Goal: Find specific page/section: Find specific page/section

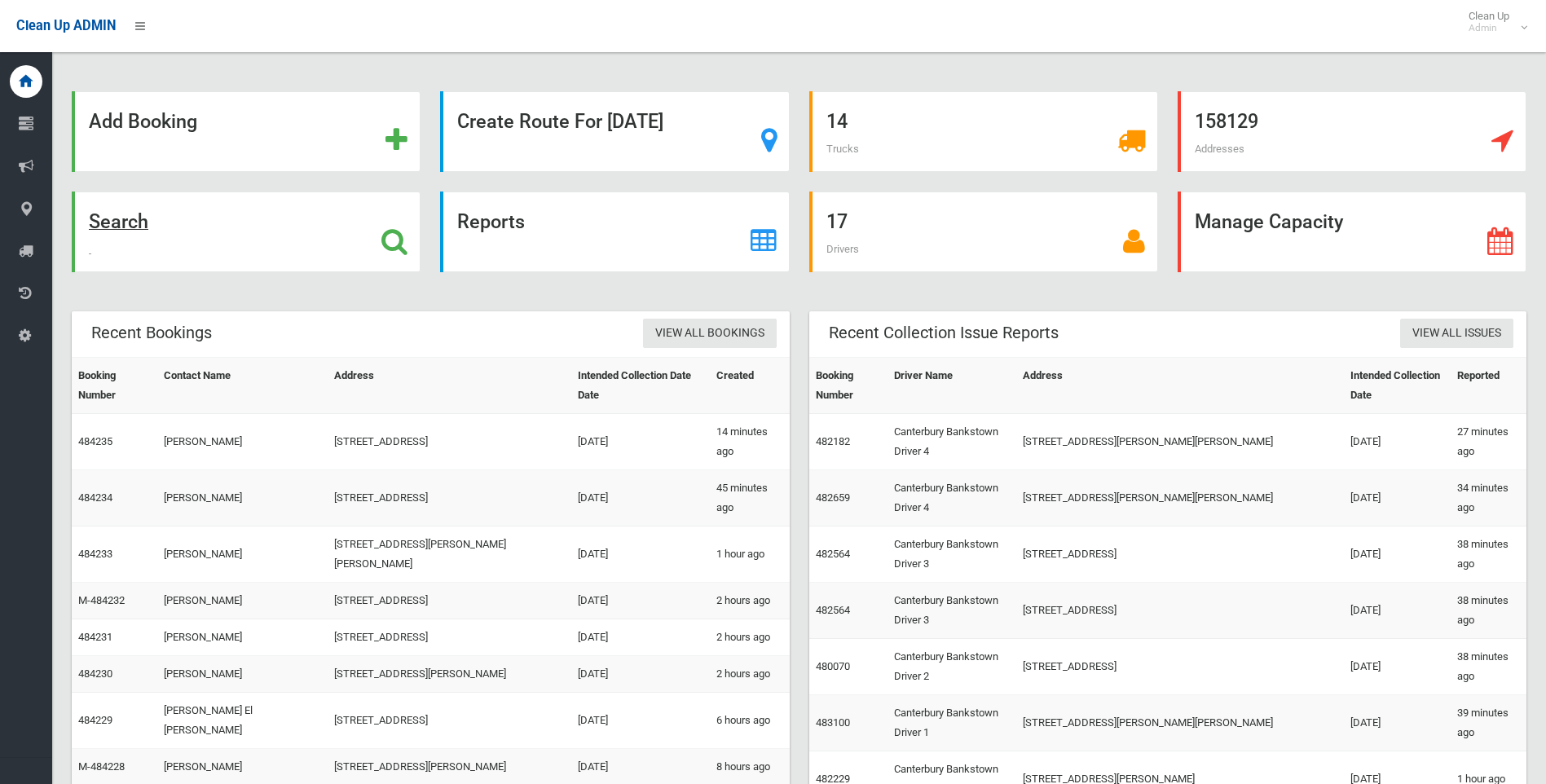
click at [113, 221] on strong "Search" at bounding box center [118, 221] width 59 height 23
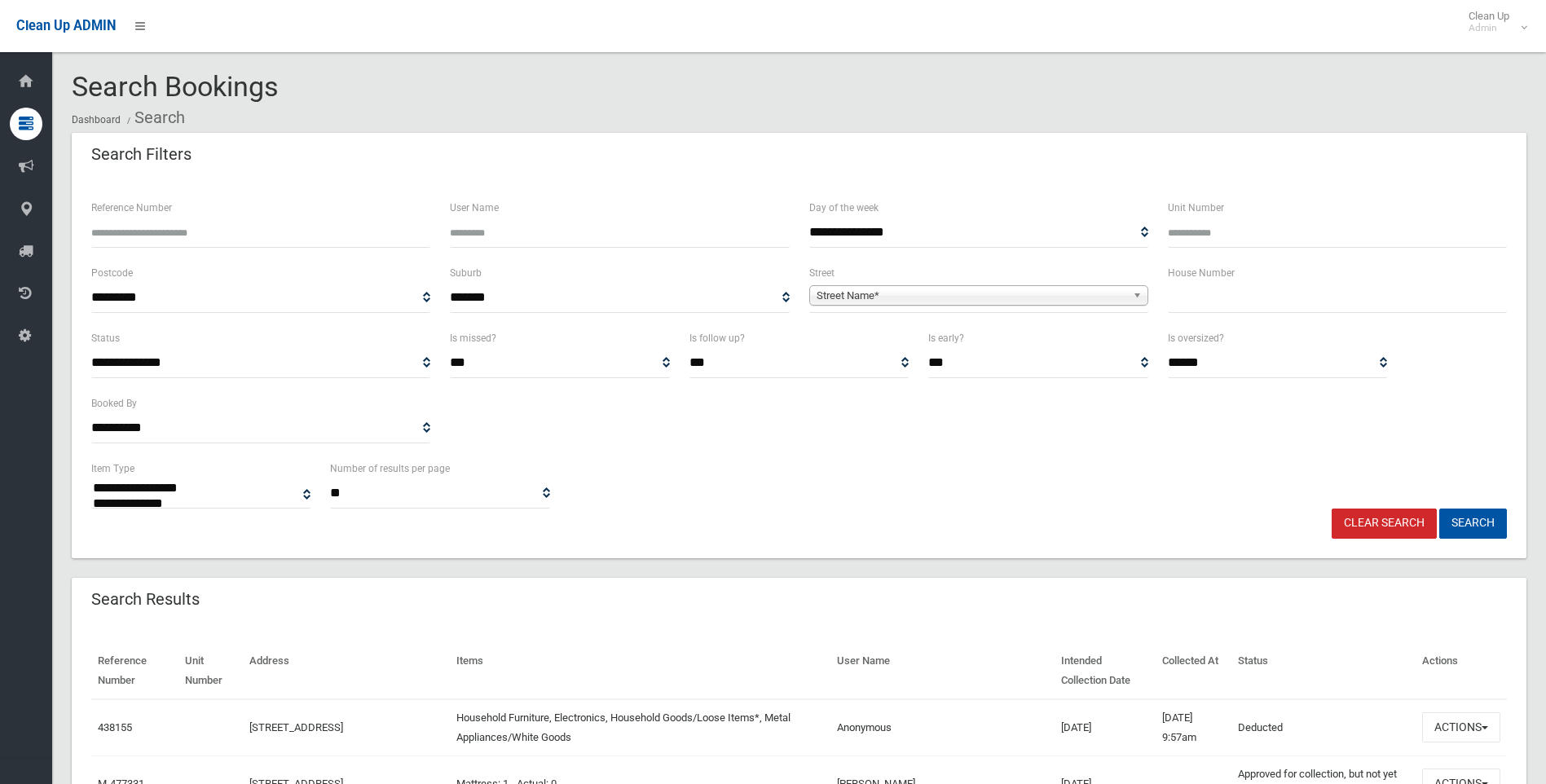
select select
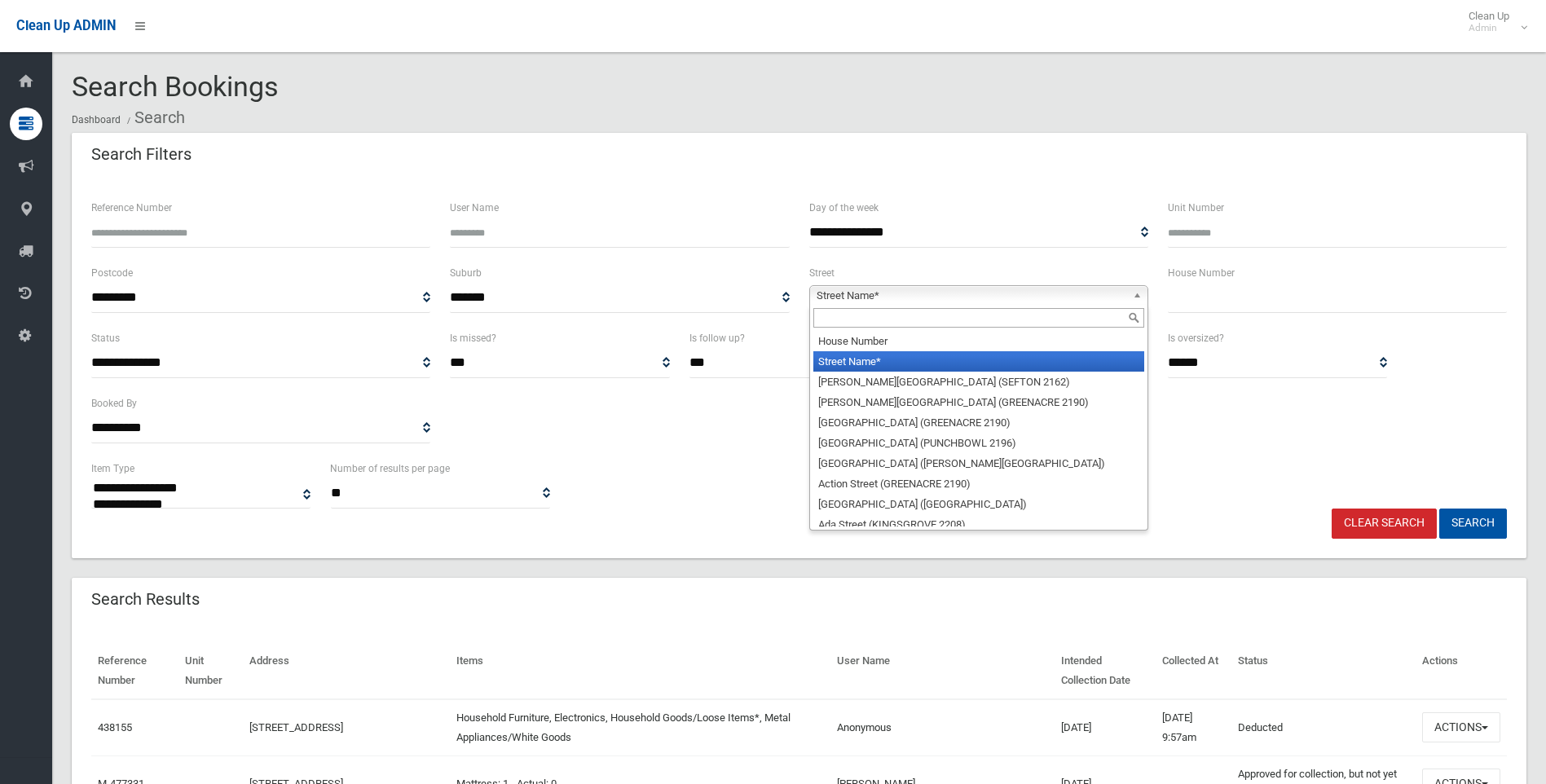
click at [884, 298] on span "Street Name*" at bounding box center [972, 296] width 310 height 19
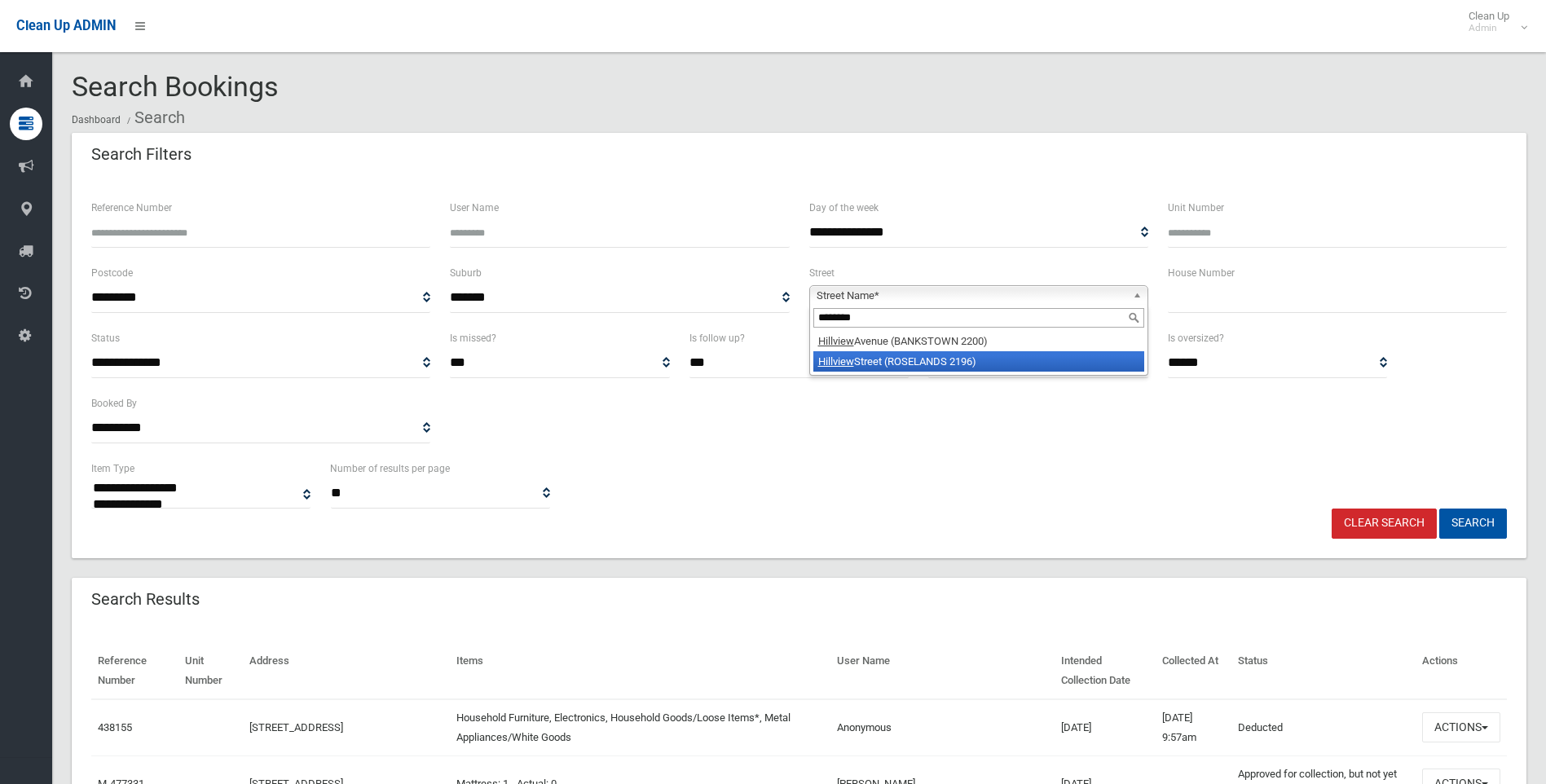
type input "********"
click at [921, 355] on li "Hillview Street (ROSELANDS 2196)" at bounding box center [978, 361] width 330 height 20
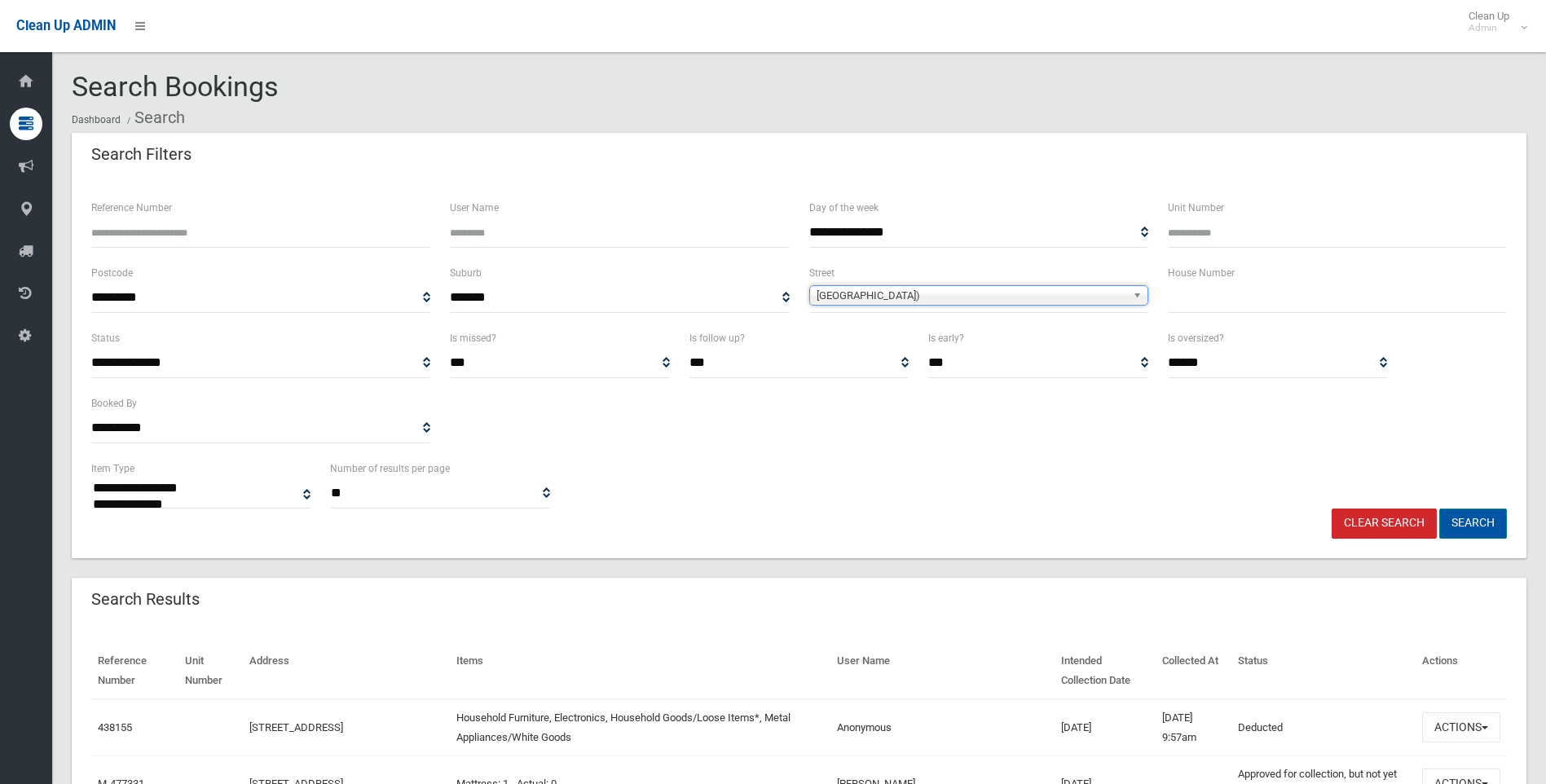
click at [1484, 534] on button "Search" at bounding box center [1473, 524] width 67 height 30
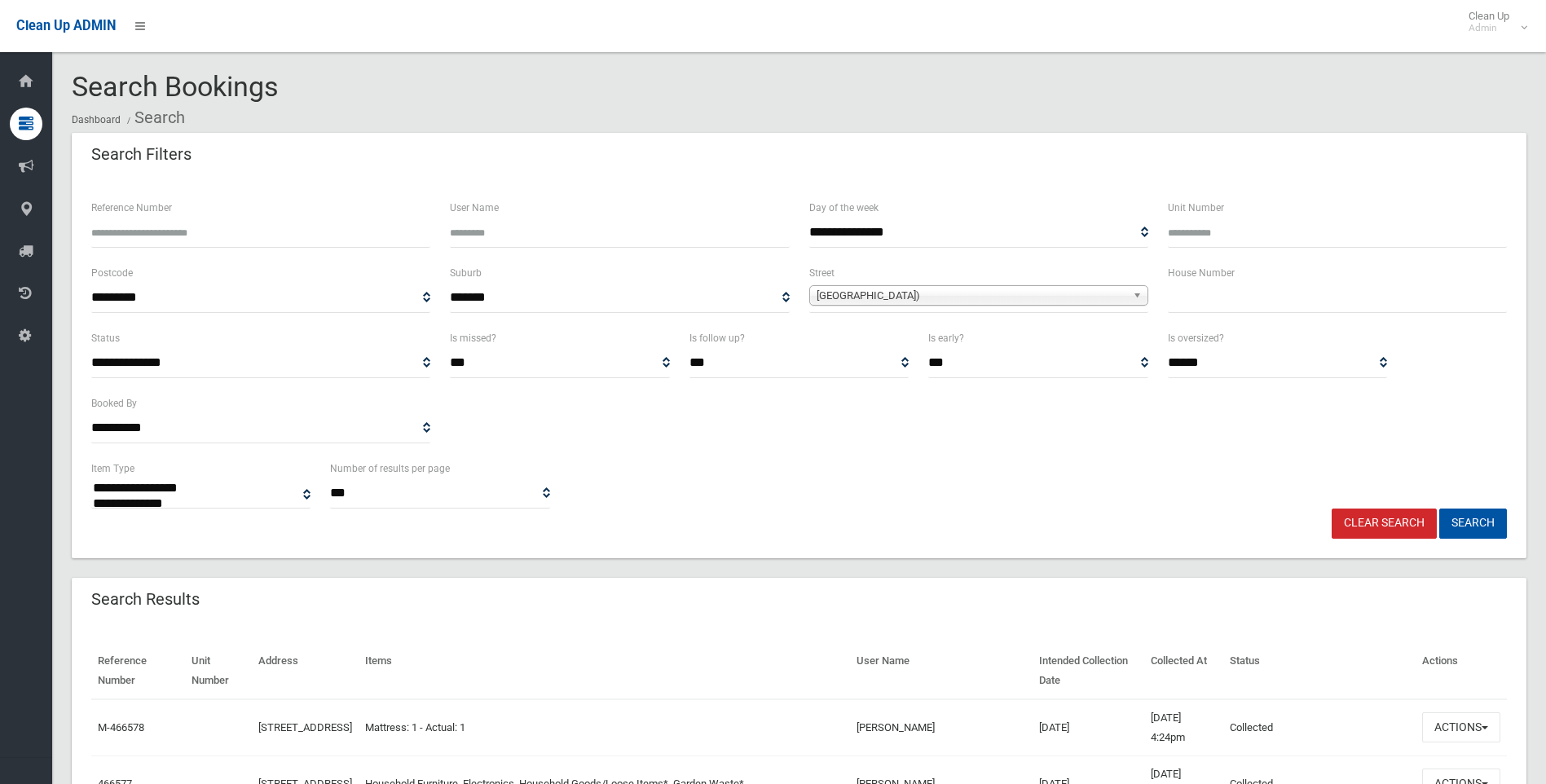
select select
click at [1375, 527] on link "Clear Search" at bounding box center [1384, 524] width 105 height 30
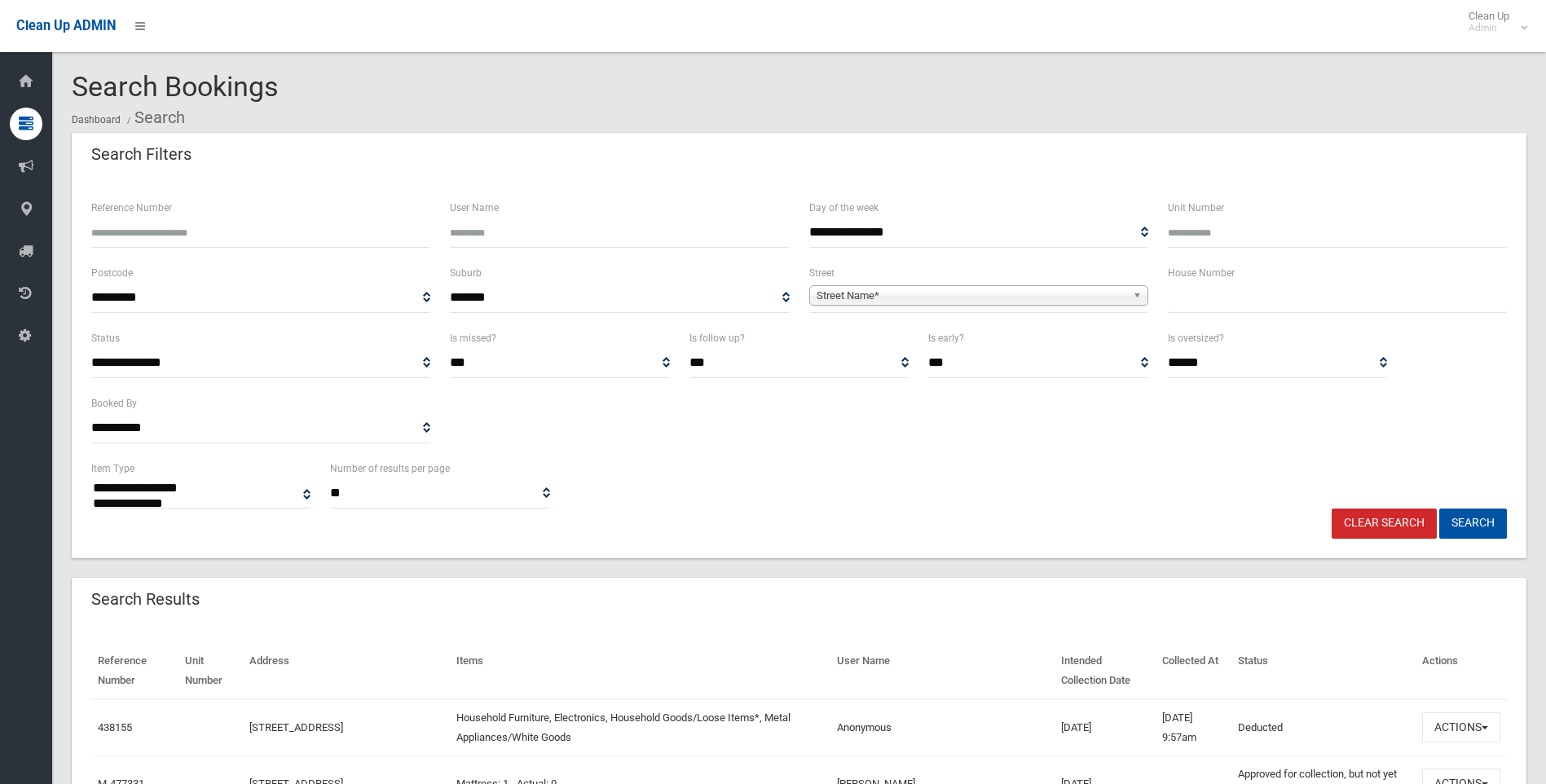
select select
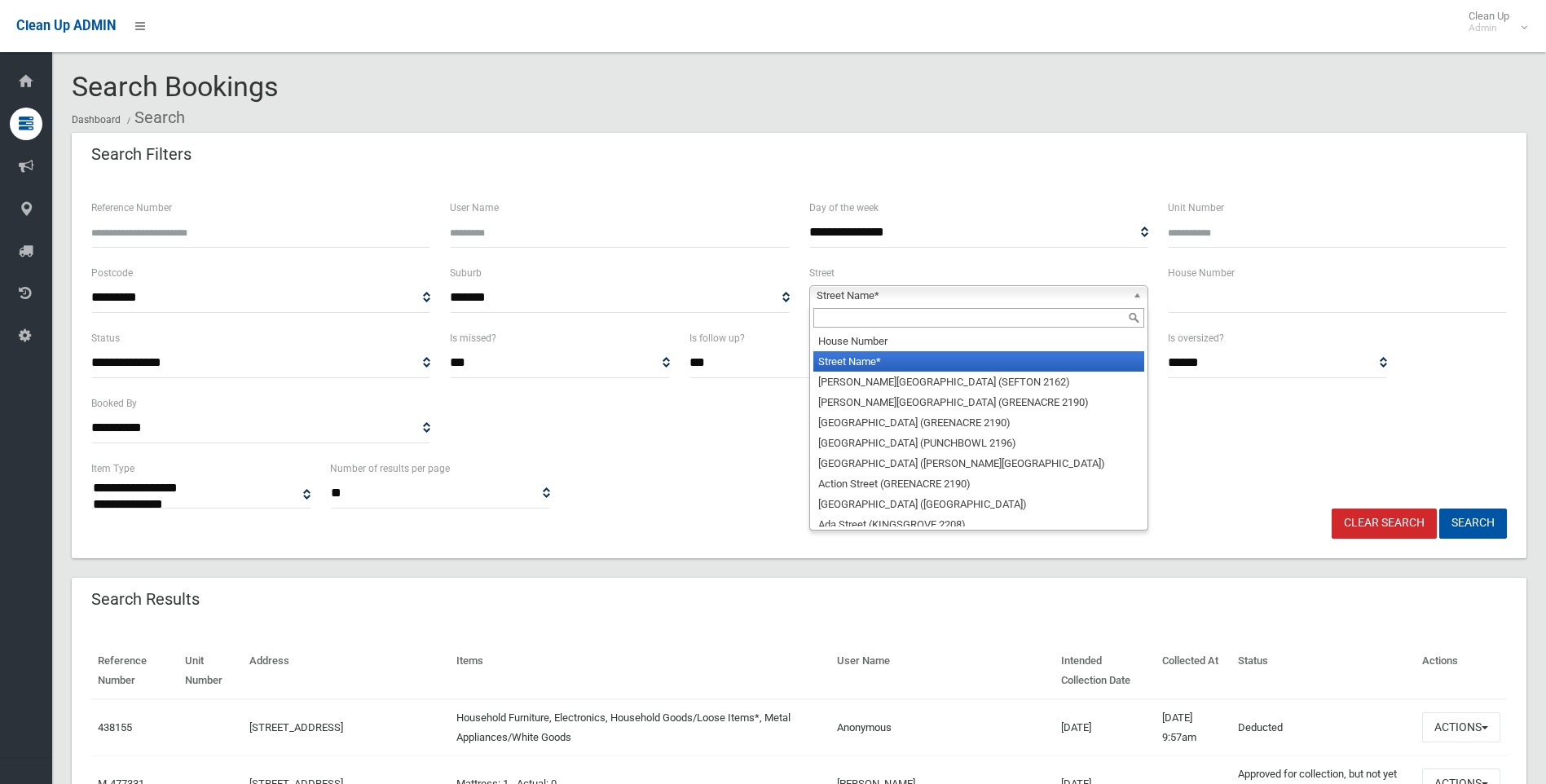
click at [896, 297] on span "Street Name*" at bounding box center [972, 296] width 310 height 19
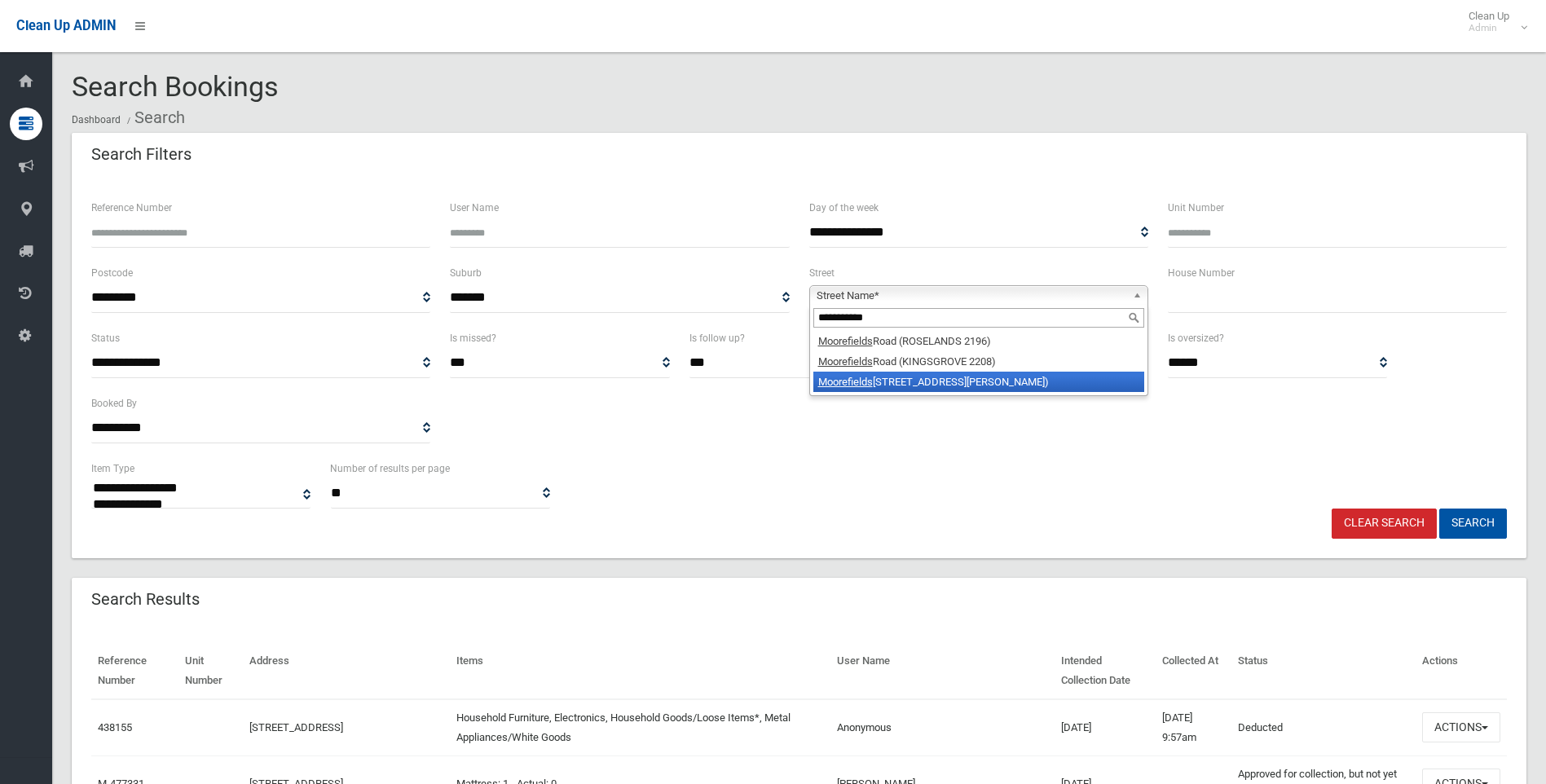
type input "**********"
click at [890, 376] on li "Moorefields Road (BEVERLY HILLS 2209)" at bounding box center [978, 381] width 330 height 20
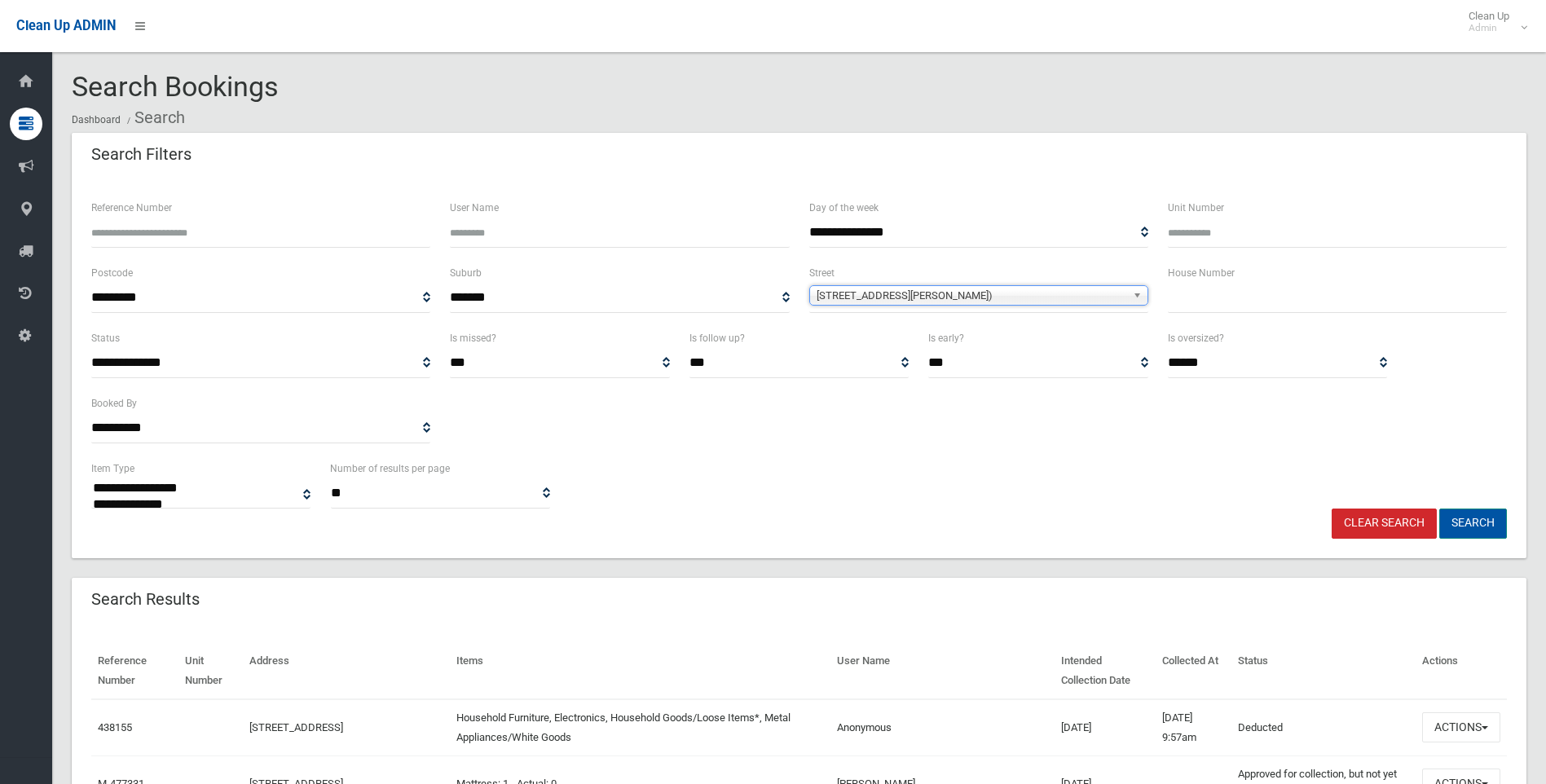
click at [1472, 520] on button "Search" at bounding box center [1473, 524] width 67 height 30
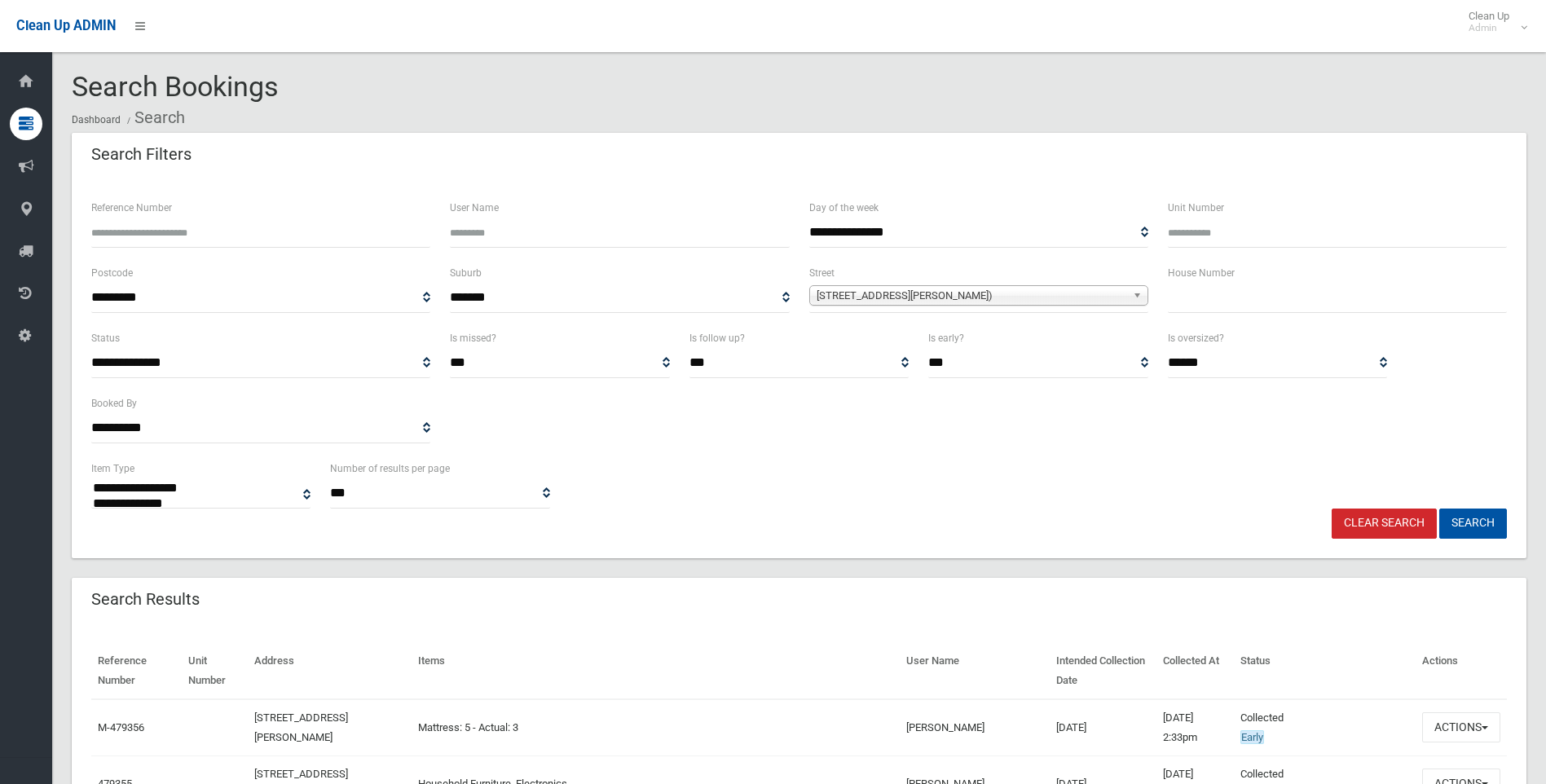
select select
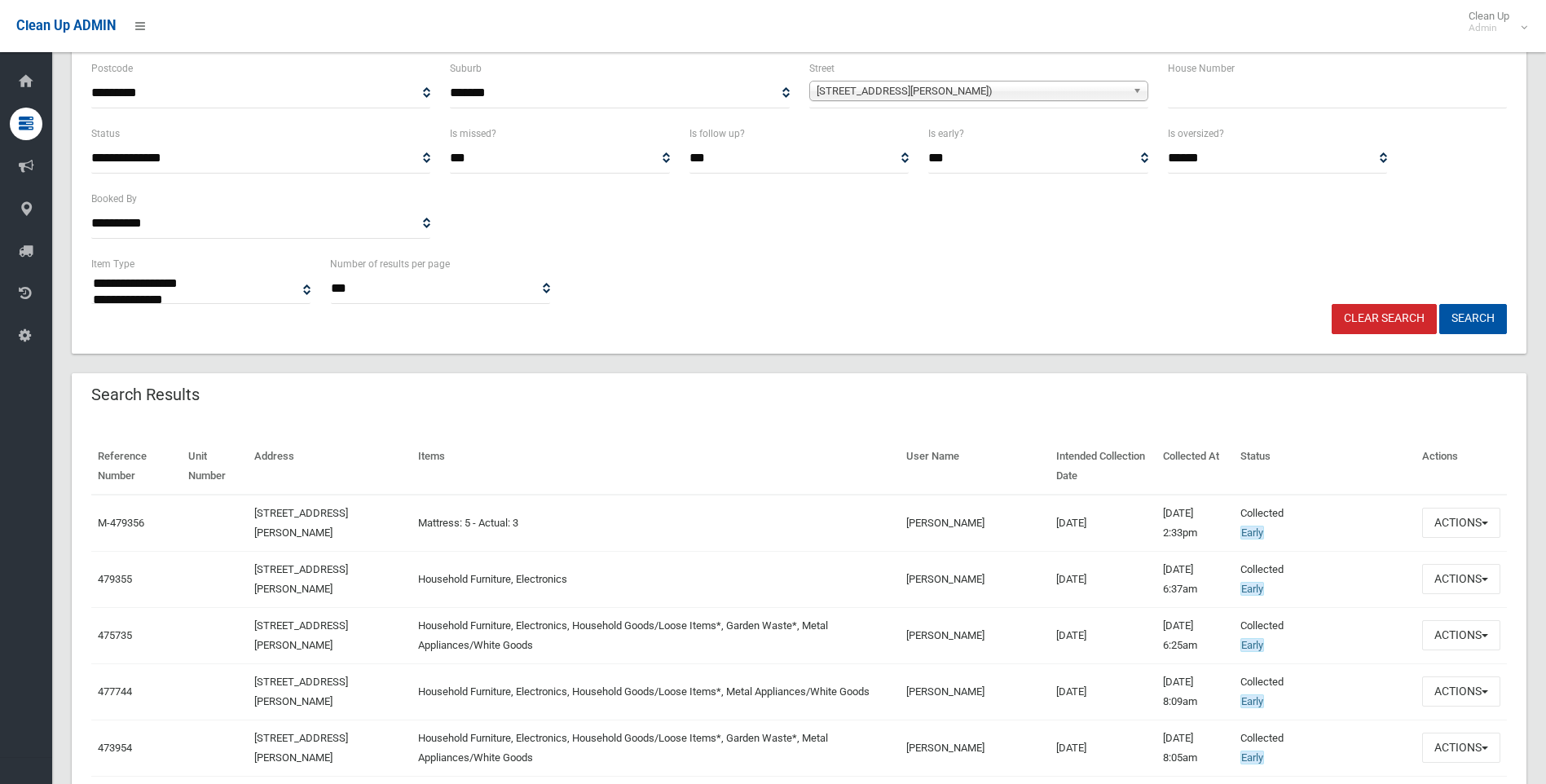
scroll to position [163, 0]
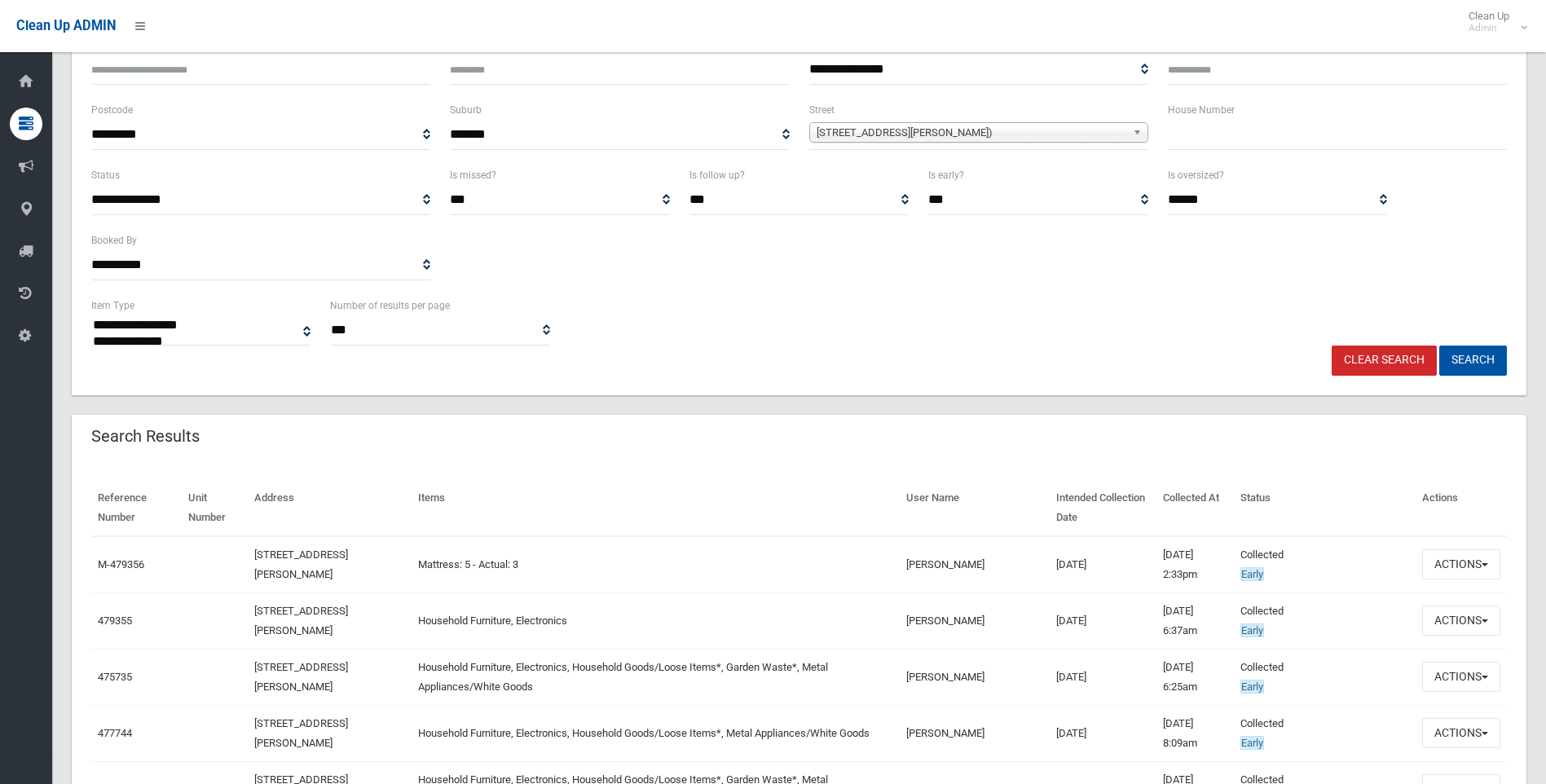
click at [1389, 353] on link "Clear Search" at bounding box center [1384, 361] width 105 height 30
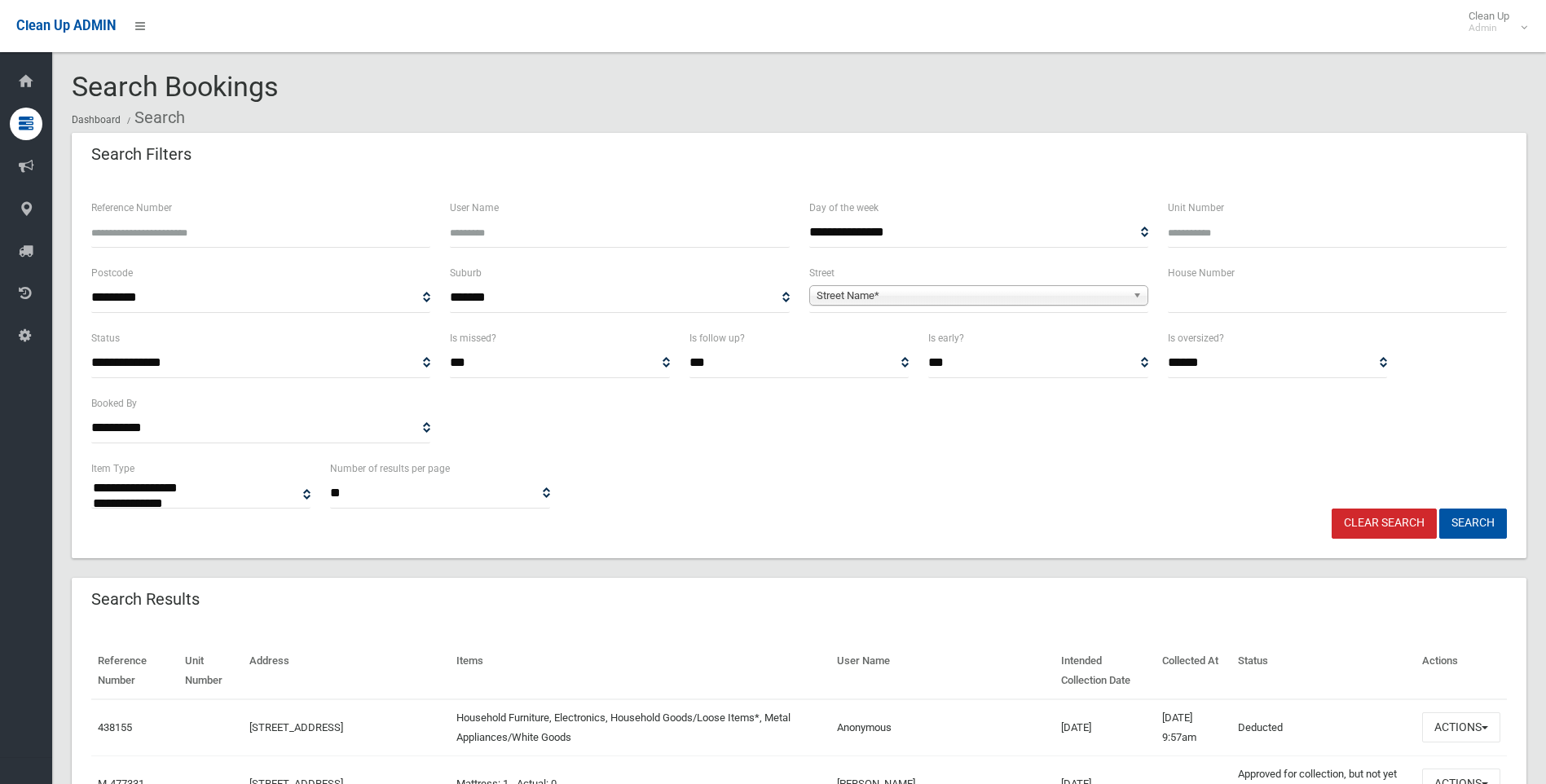
select select
click at [1137, 291] on b at bounding box center [1140, 295] width 15 height 19
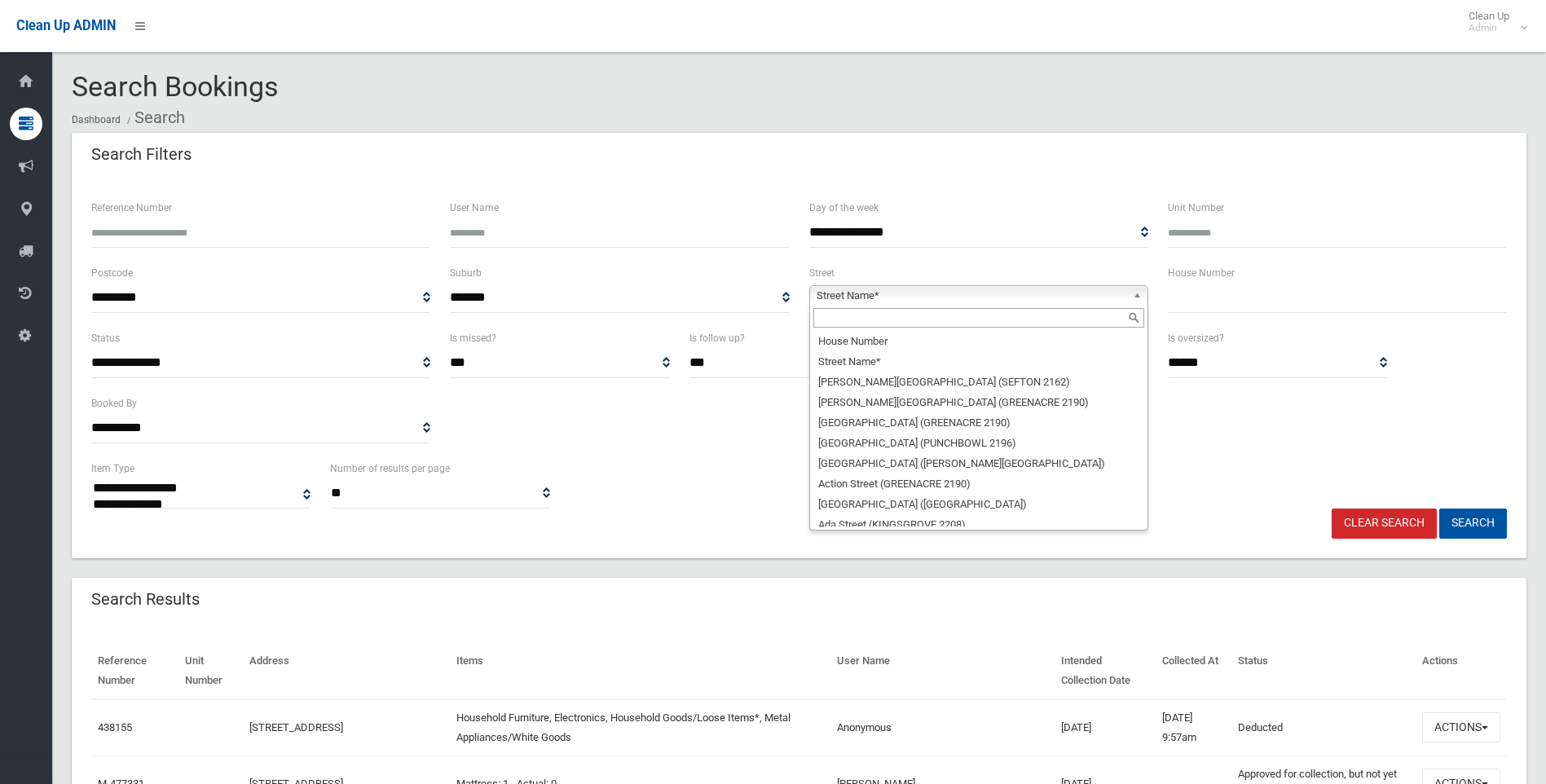
click at [890, 321] on input "text" at bounding box center [978, 318] width 330 height 19
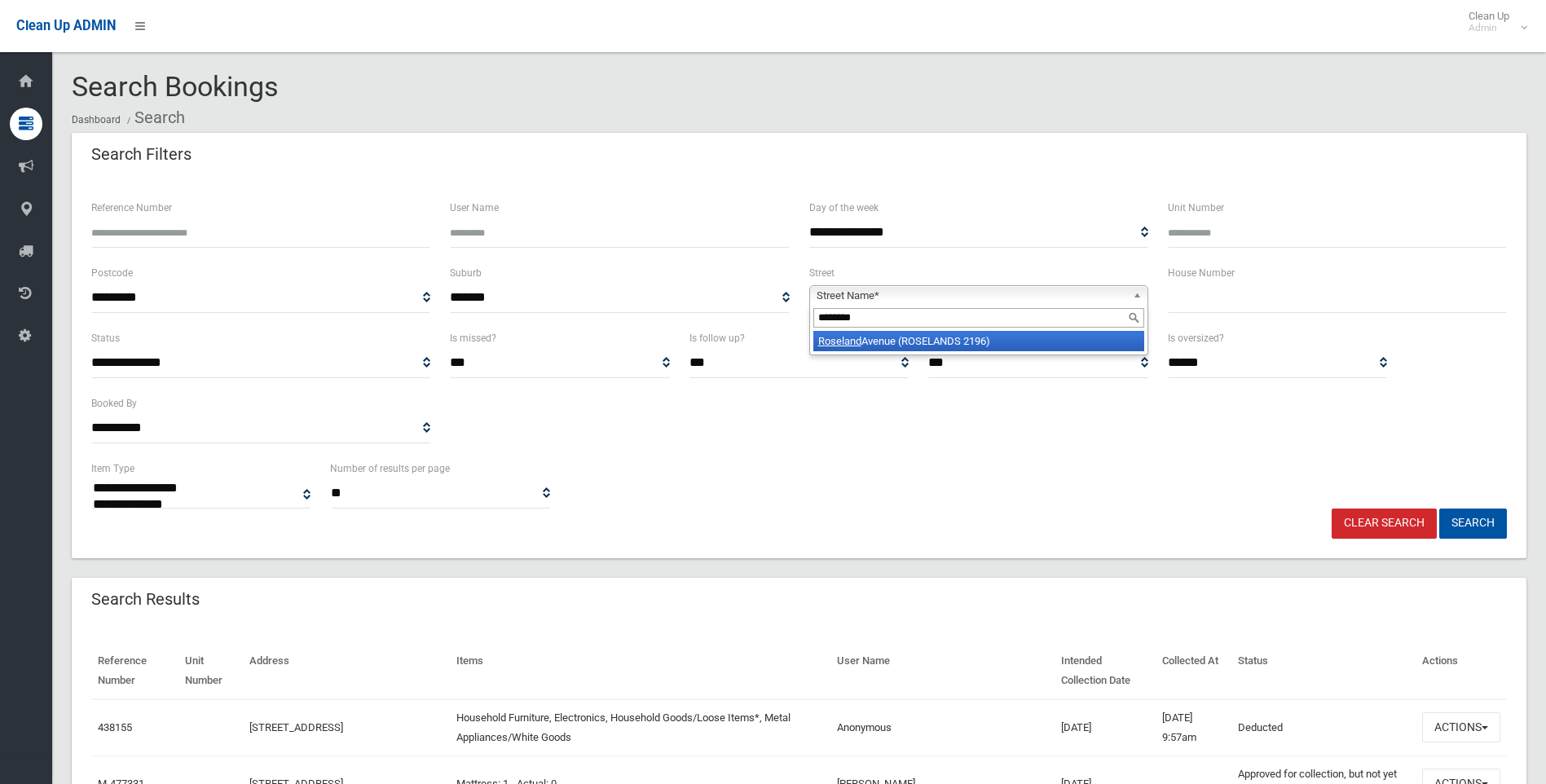
type input "********"
click at [952, 338] on li "[GEOGRAPHIC_DATA])" at bounding box center [978, 340] width 330 height 20
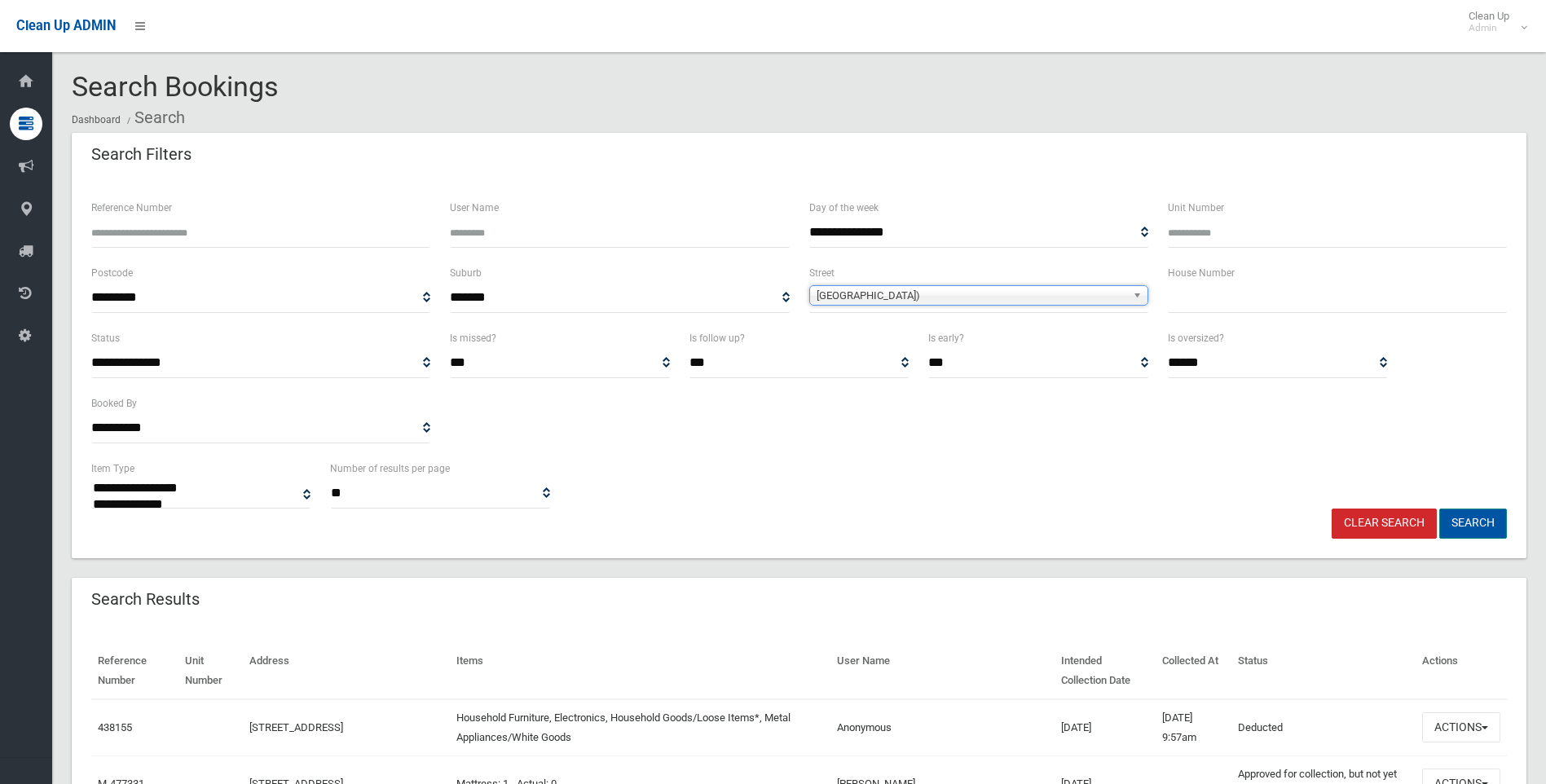
click at [1481, 524] on button "Search" at bounding box center [1473, 524] width 67 height 30
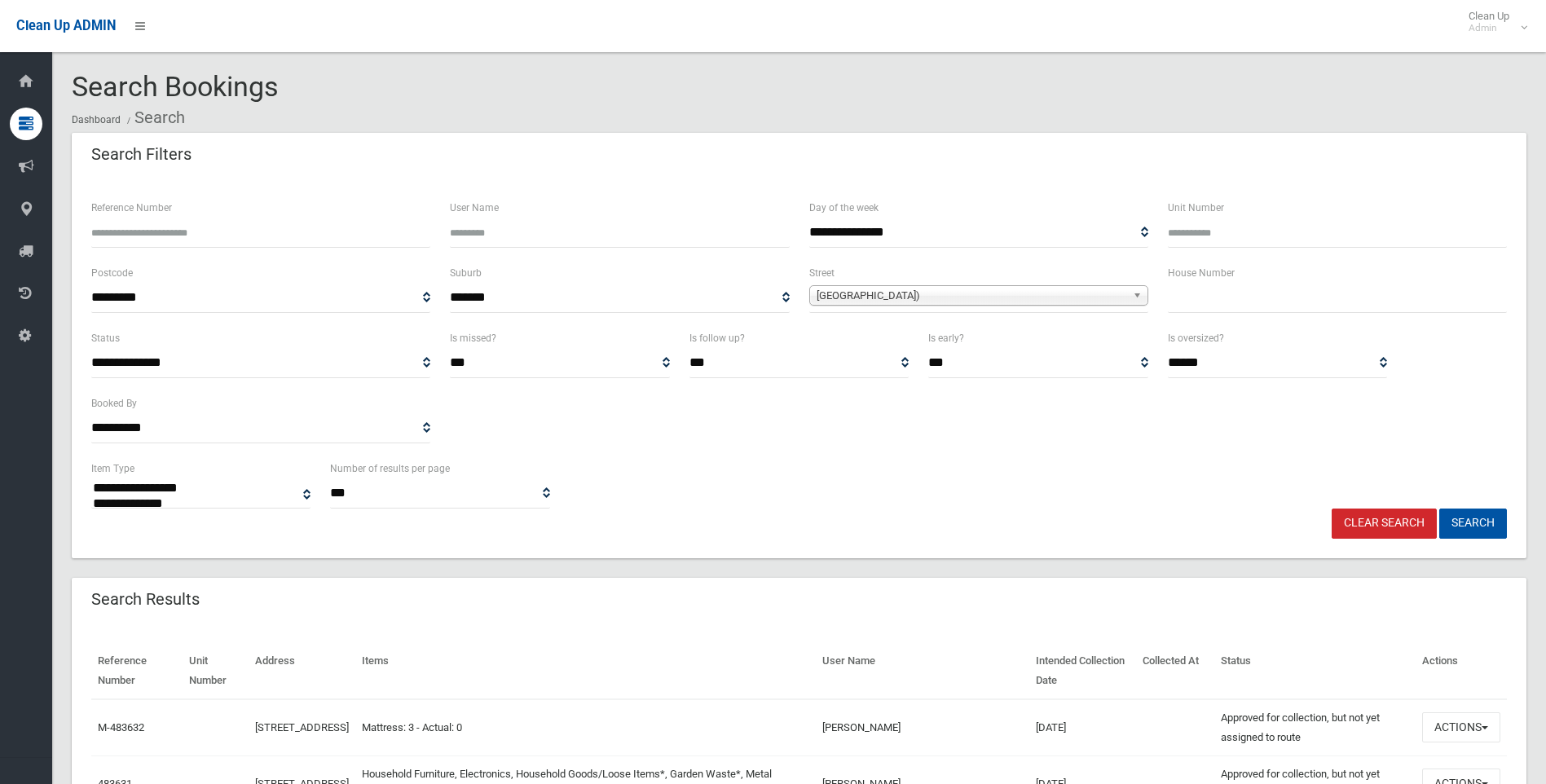
select select
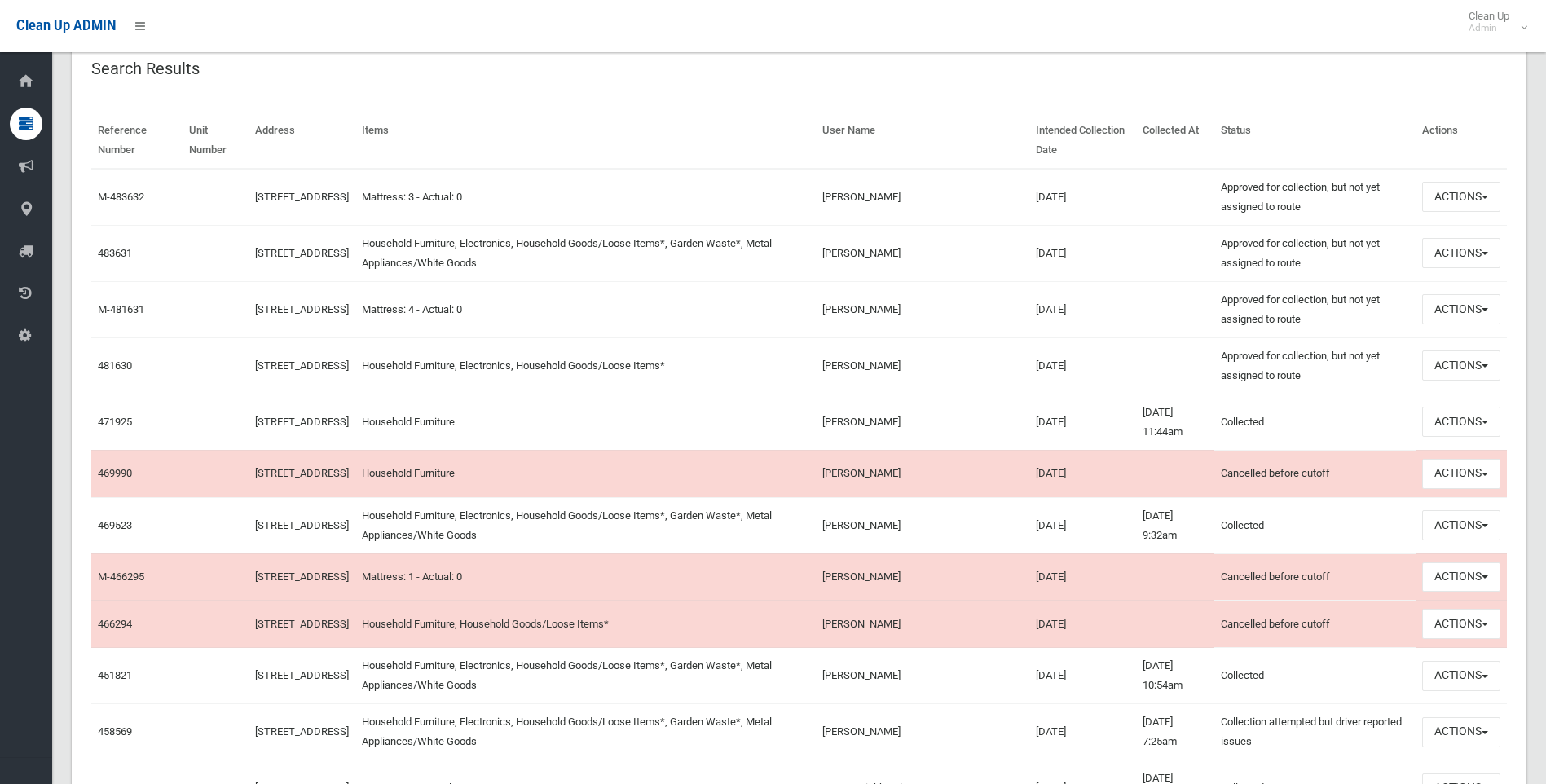
scroll to position [571, 0]
